Goal: Task Accomplishment & Management: Use online tool/utility

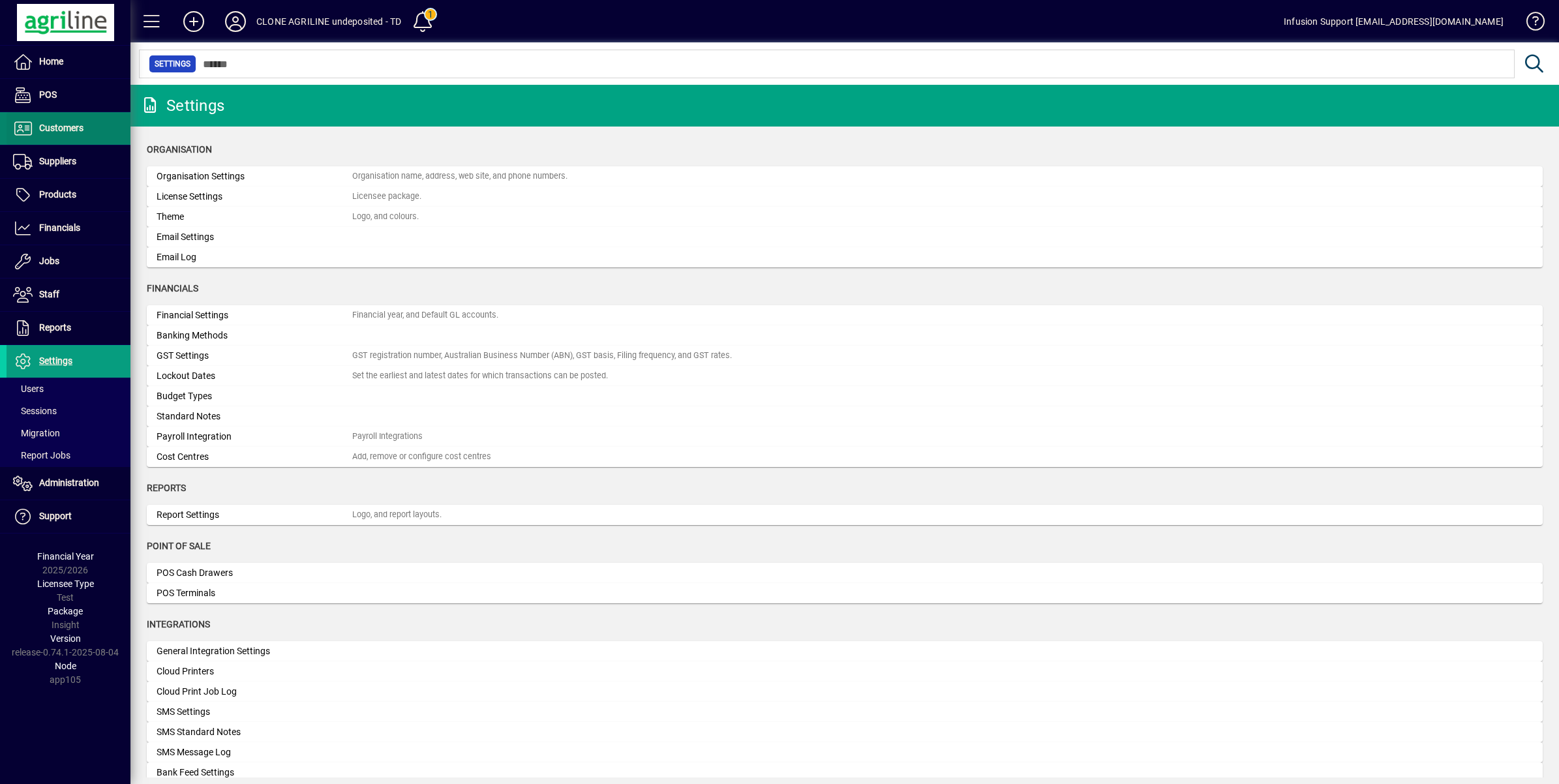
click at [63, 124] on span "Customers" at bounding box center [61, 128] width 45 height 10
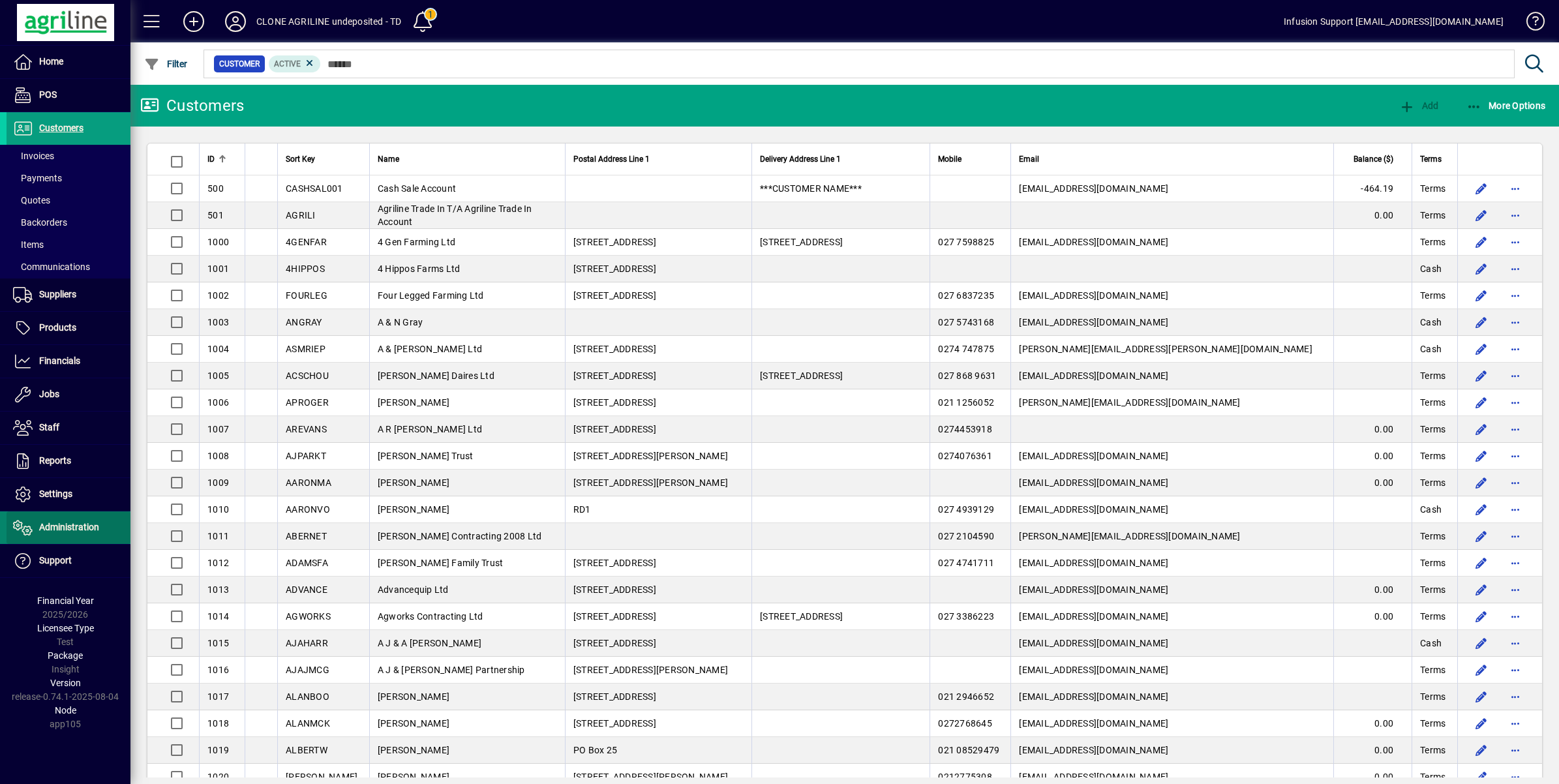
click at [61, 525] on span "Administration" at bounding box center [68, 527] width 60 height 10
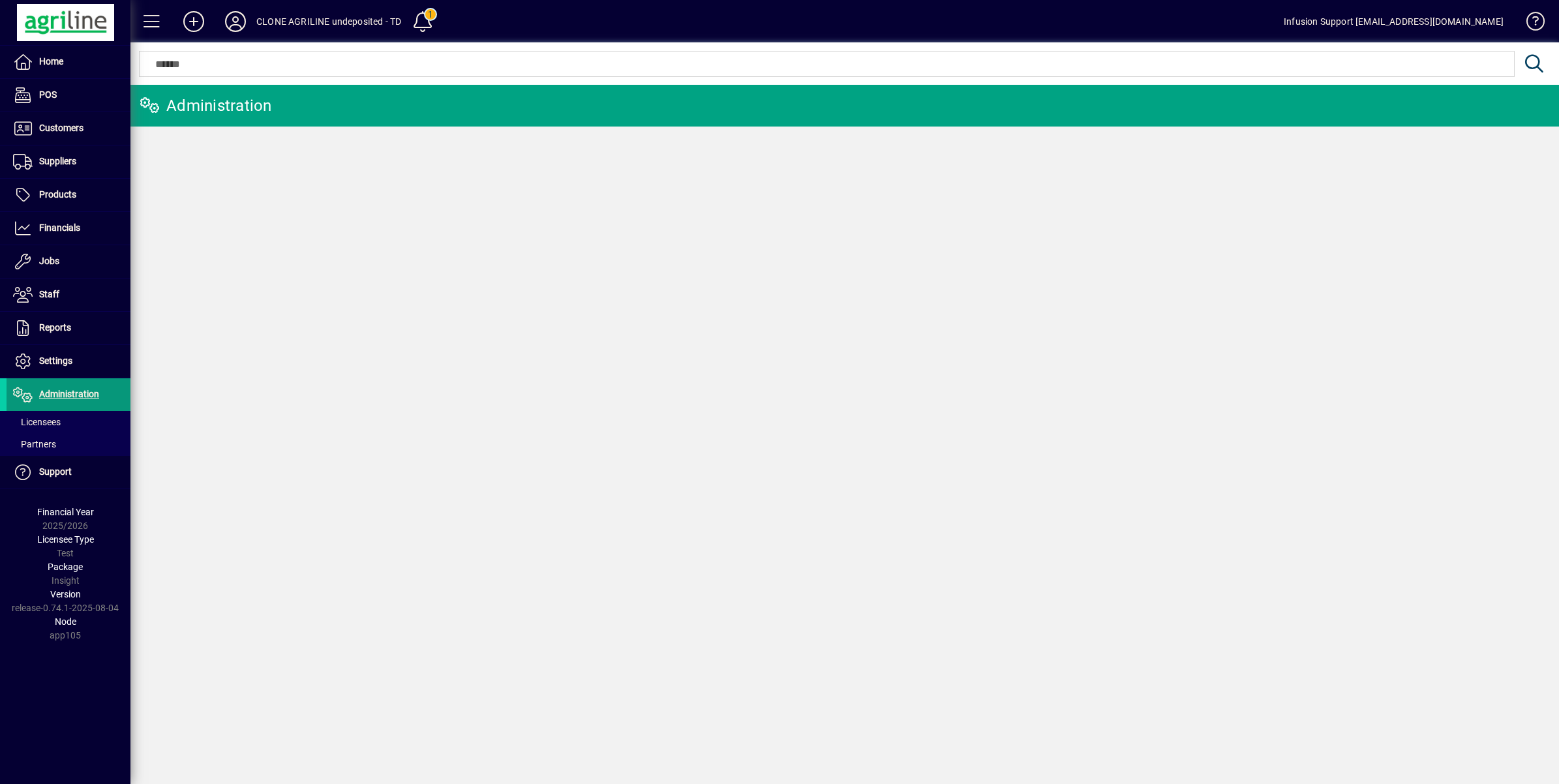
click at [60, 418] on span "Licensees" at bounding box center [36, 422] width 47 height 10
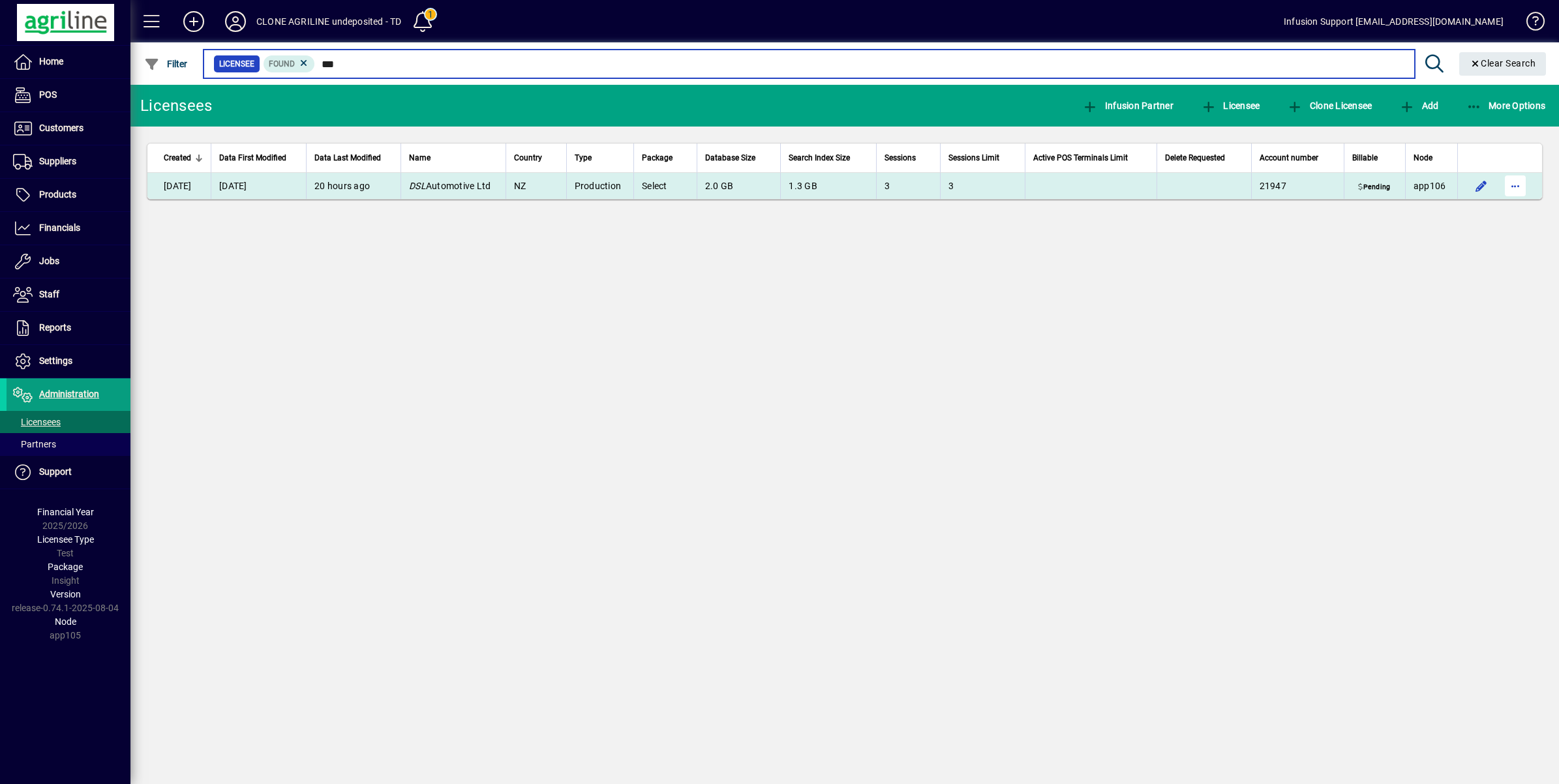
type input "***"
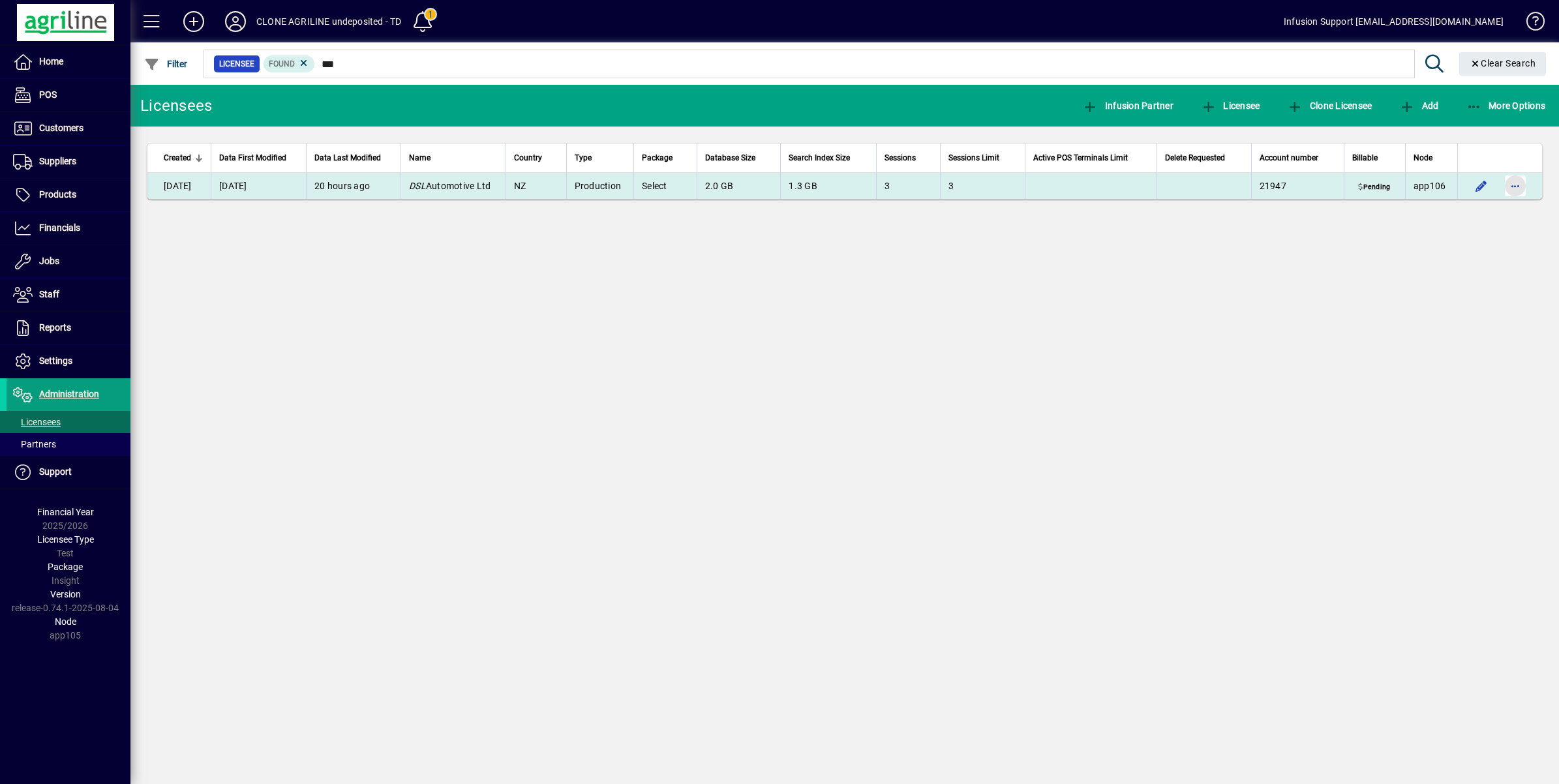
click at [1517, 187] on span "button" at bounding box center [1515, 186] width 31 height 31
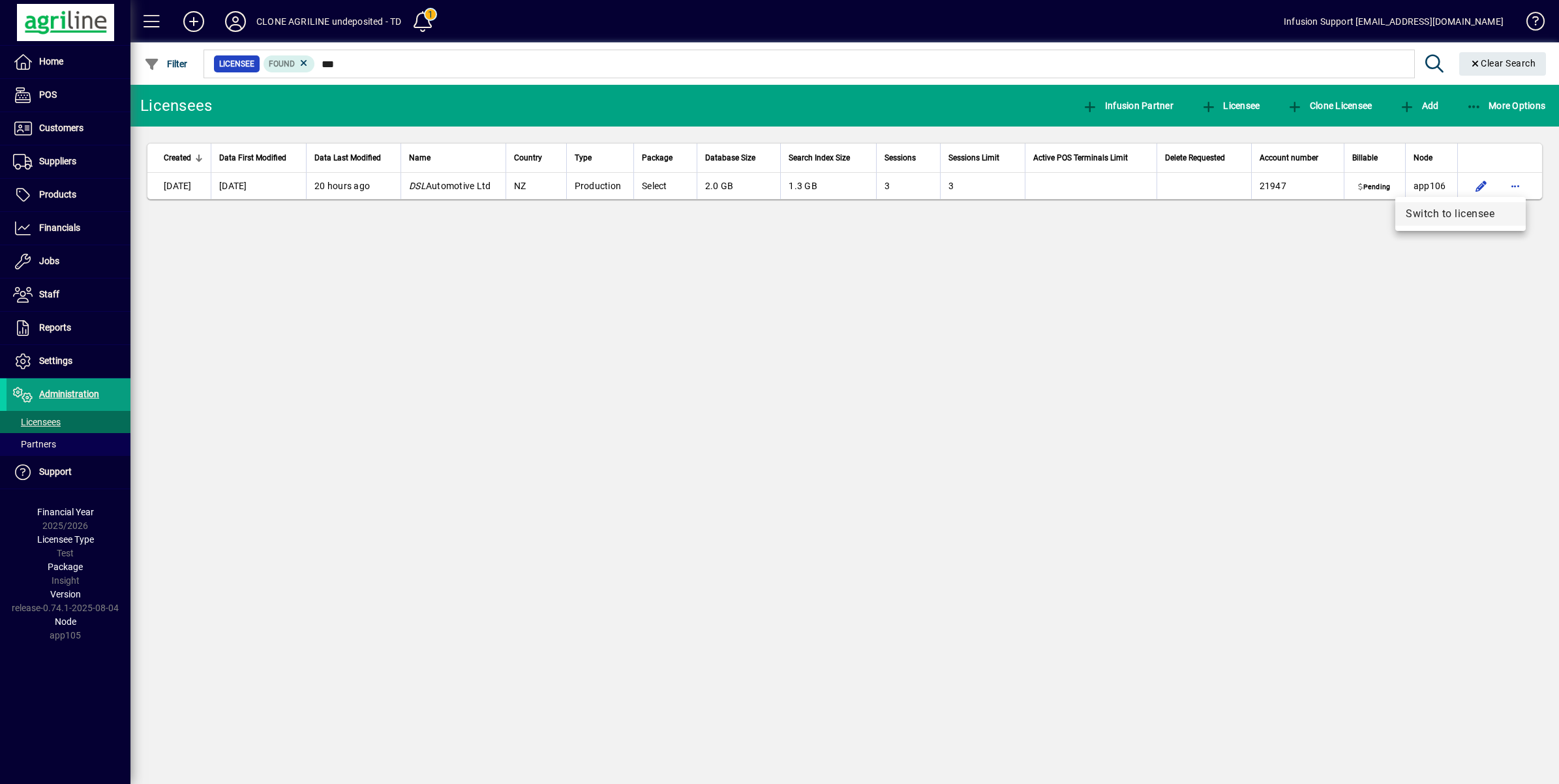
click at [1458, 215] on span "Switch to licensee" at bounding box center [1461, 214] width 110 height 16
